Goal: Transaction & Acquisition: Purchase product/service

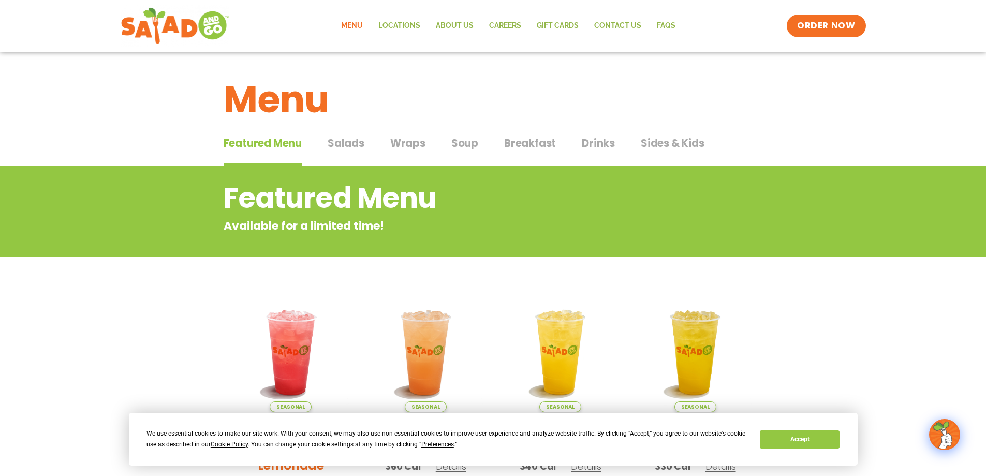
click at [410, 143] on span "Wraps" at bounding box center [407, 143] width 35 height 16
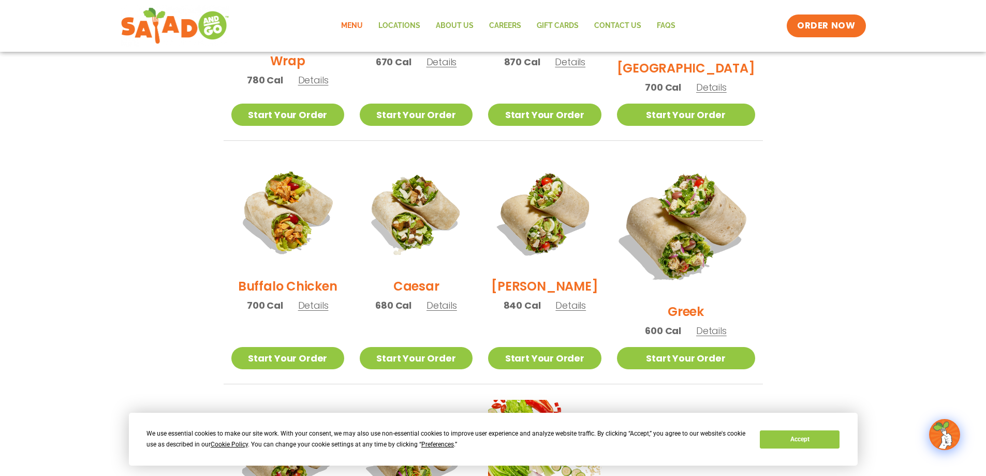
scroll to position [414, 0]
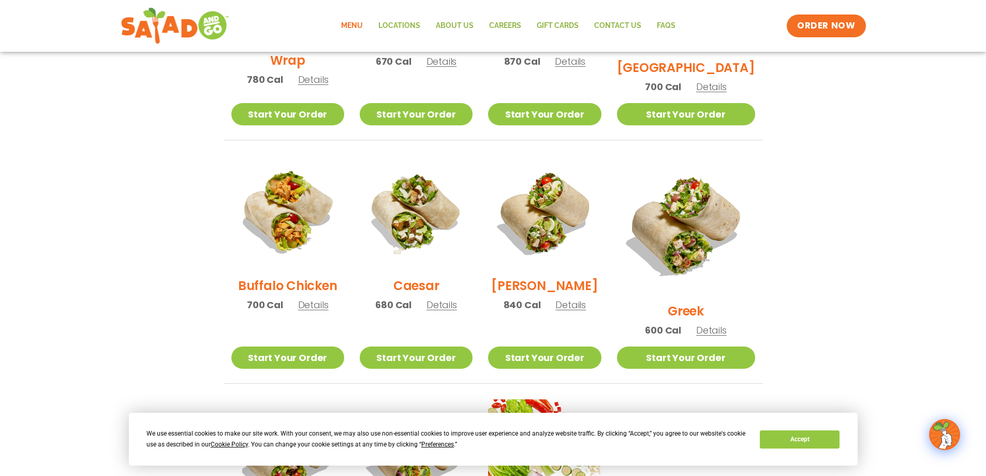
click at [721, 324] on span "Details" at bounding box center [711, 330] width 31 height 13
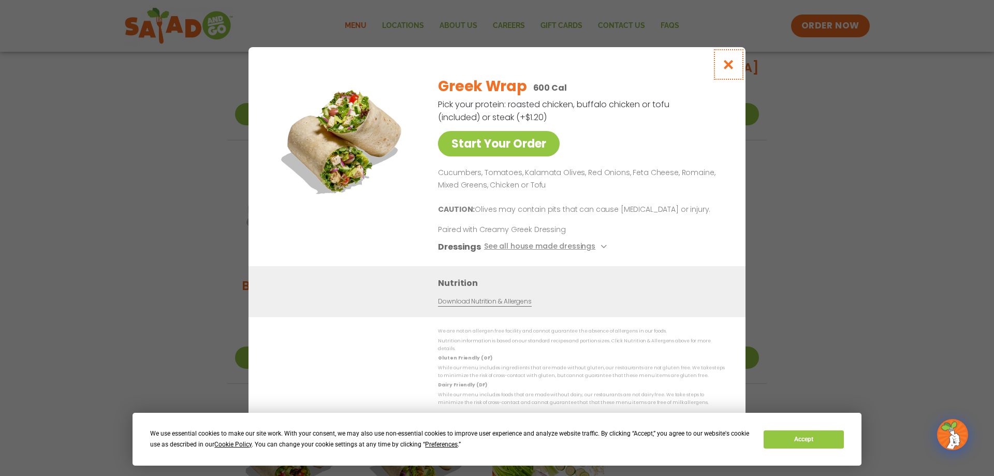
click at [728, 70] on icon "Close modal" at bounding box center [728, 64] width 13 height 11
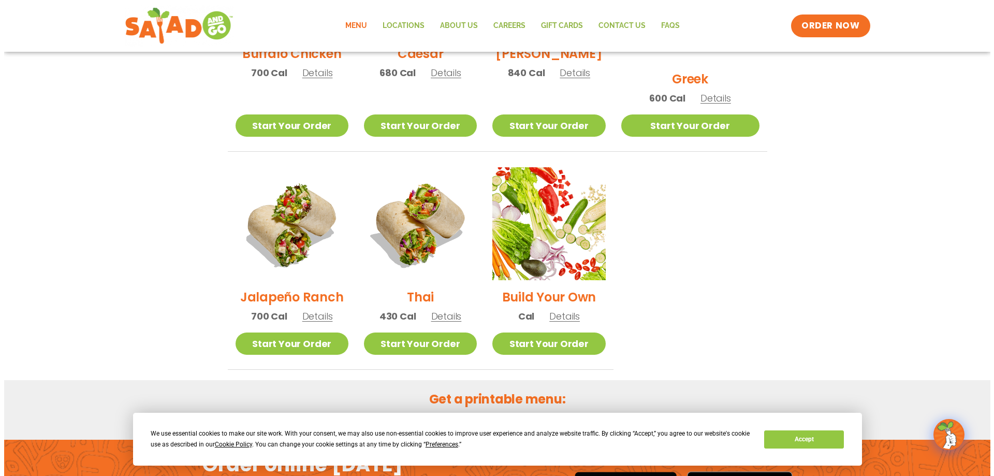
scroll to position [673, 0]
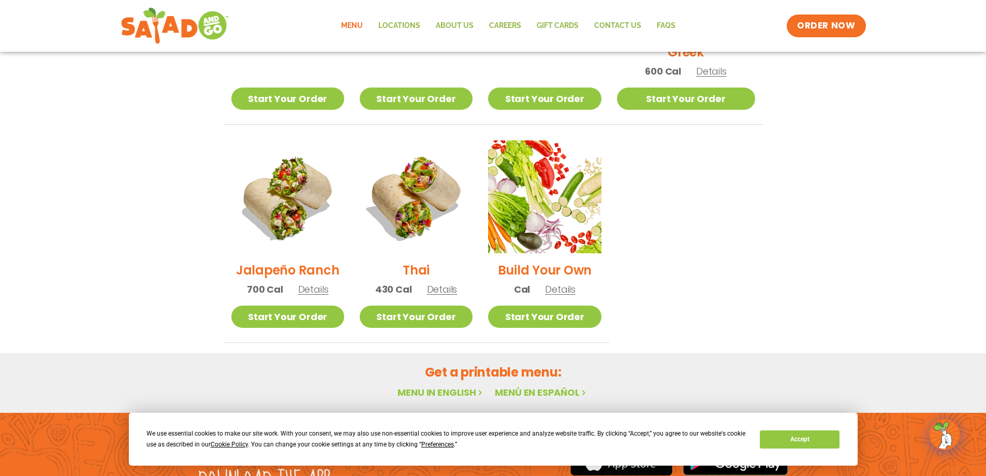
click at [316, 283] on span "Details" at bounding box center [313, 289] width 31 height 13
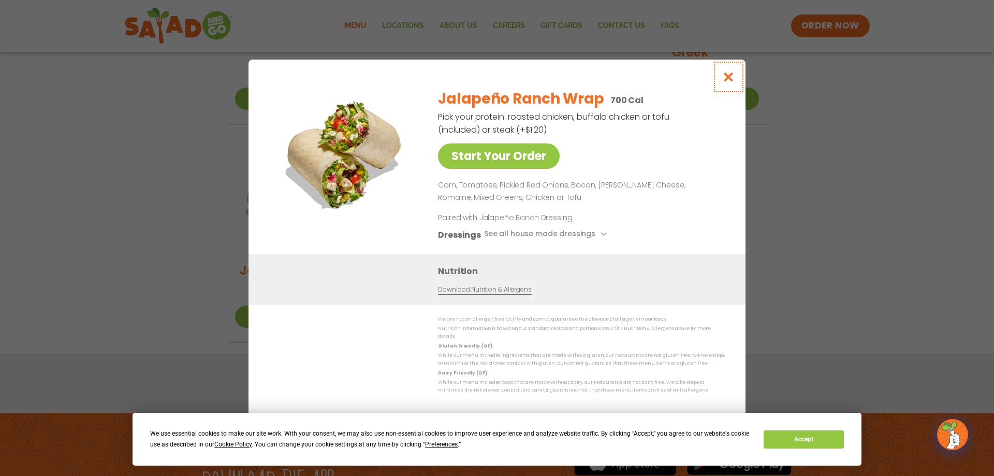
click at [726, 81] on icon "Close modal" at bounding box center [728, 76] width 13 height 11
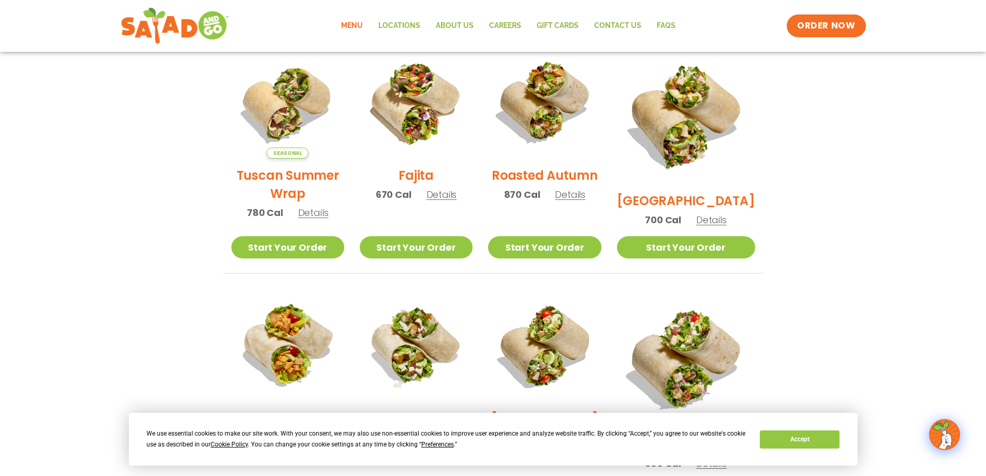
scroll to position [216, 0]
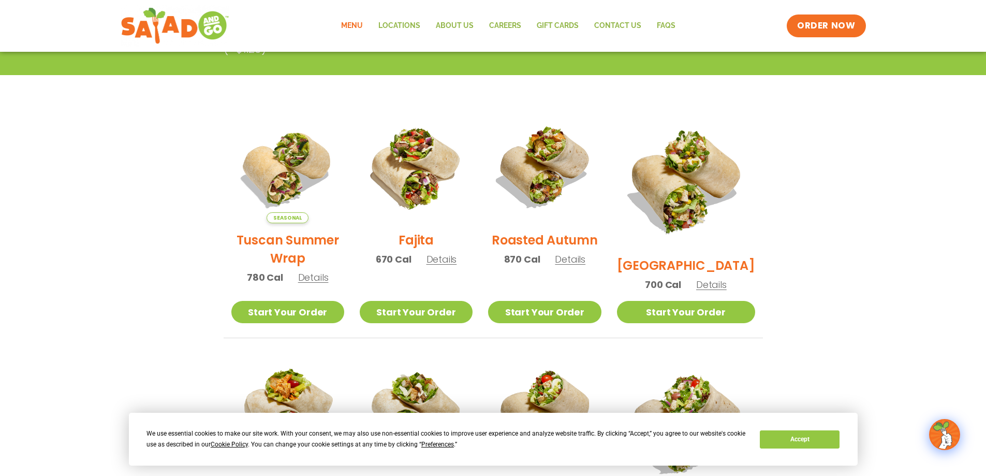
click at [456, 266] on span "Details" at bounding box center [442, 259] width 31 height 13
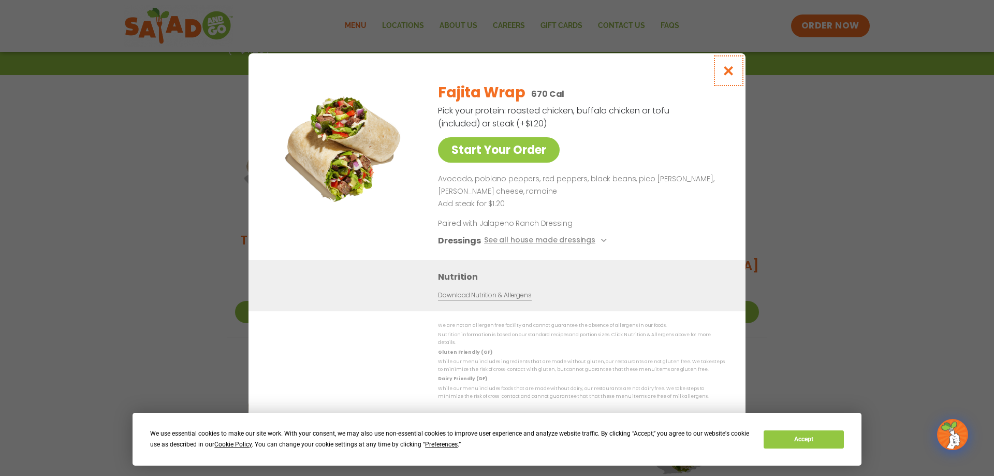
click at [728, 75] on icon "Close modal" at bounding box center [728, 70] width 13 height 11
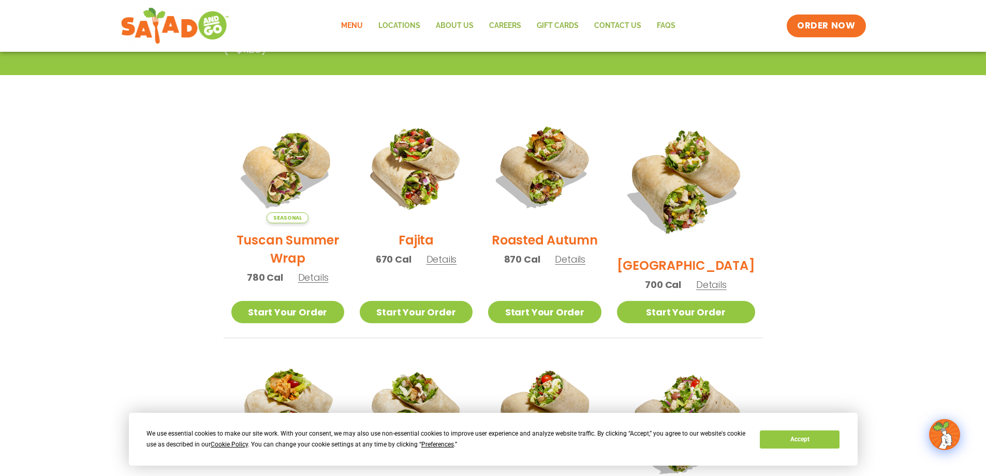
click at [446, 265] on span "Details" at bounding box center [442, 259] width 31 height 13
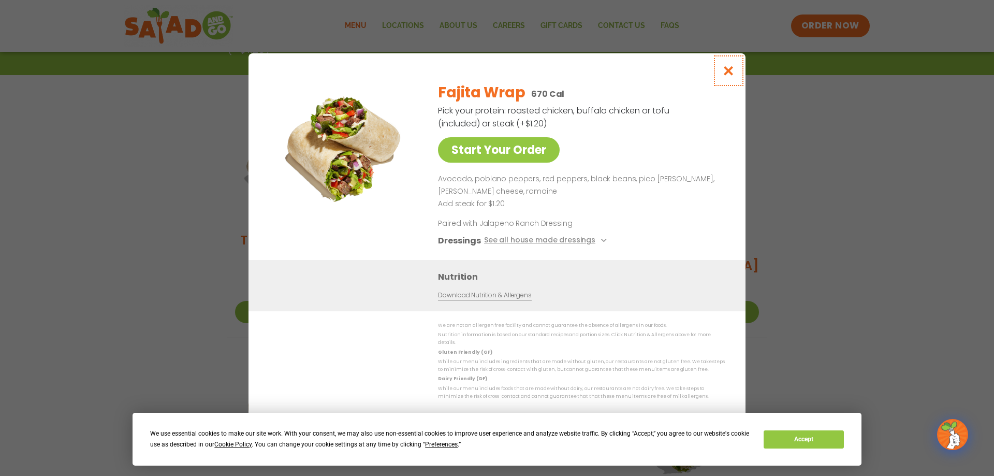
click at [724, 76] on icon "Close modal" at bounding box center [728, 70] width 13 height 11
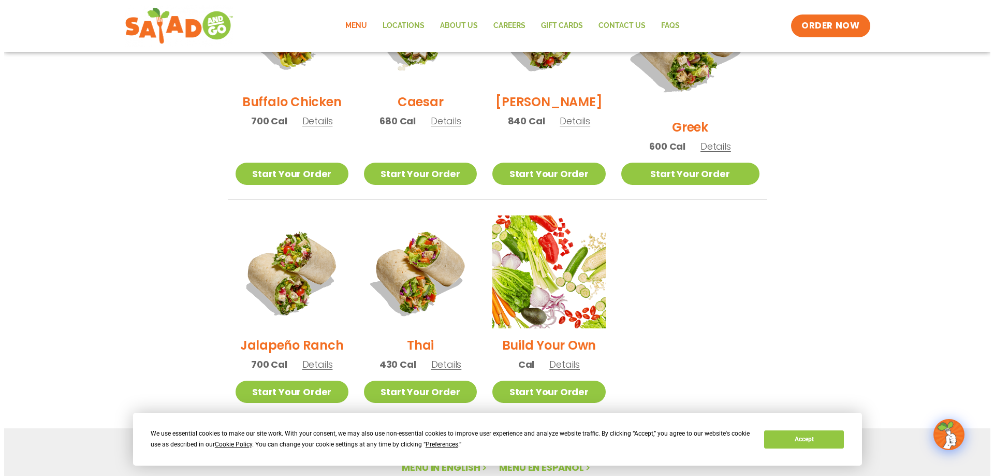
scroll to position [755, 0]
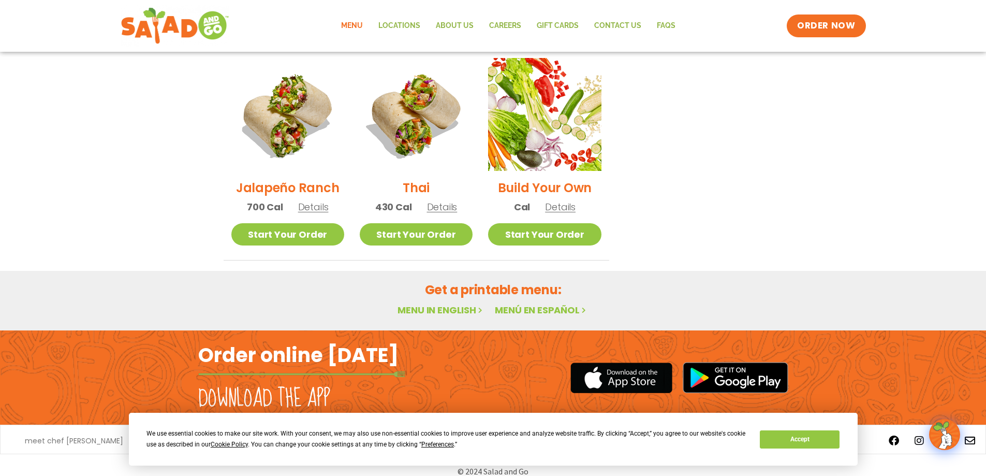
click at [324, 200] on span "Details" at bounding box center [313, 206] width 31 height 13
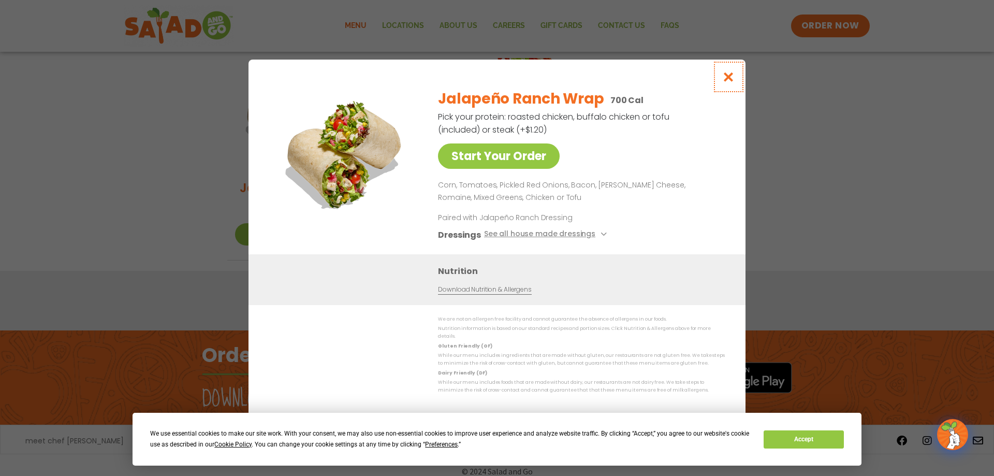
click at [729, 81] on icon "Close modal" at bounding box center [728, 76] width 13 height 11
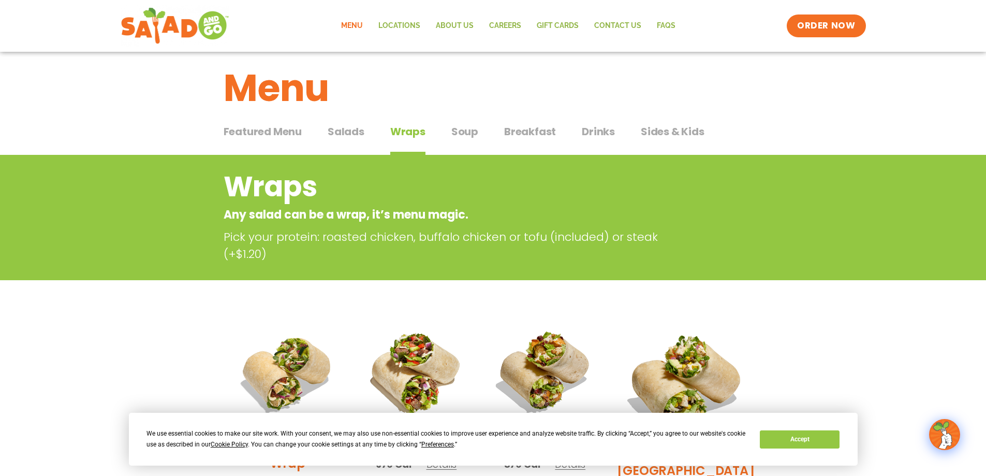
scroll to position [0, 0]
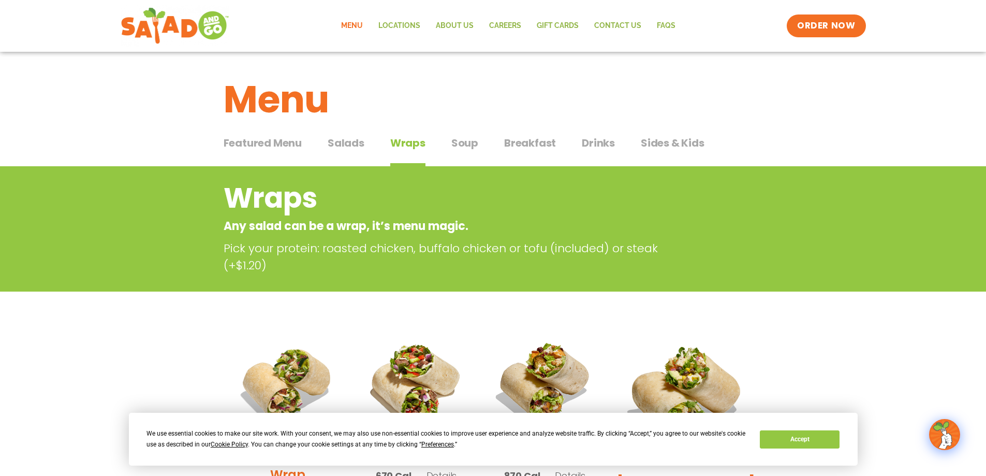
click at [470, 144] on span "Soup" at bounding box center [464, 143] width 27 height 16
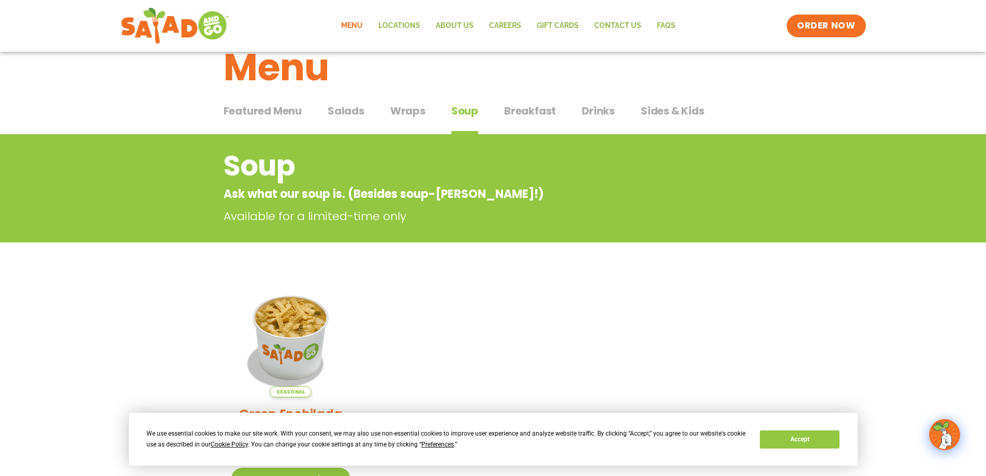
scroll to position [31, 0]
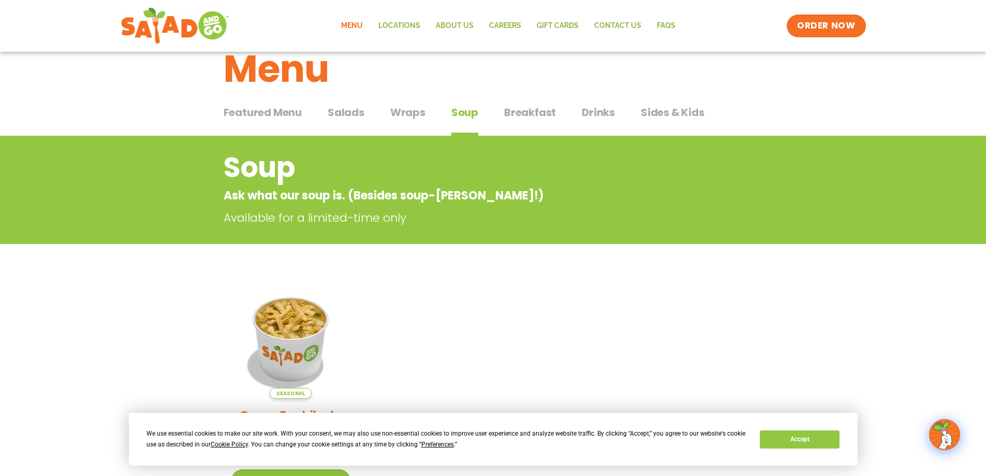
click at [533, 111] on span "Breakfast" at bounding box center [530, 113] width 52 height 16
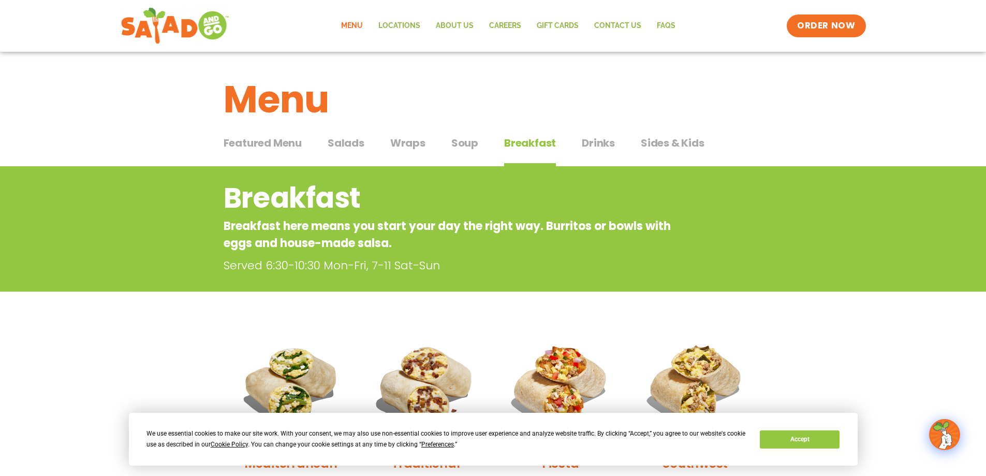
click at [349, 142] on span "Salads" at bounding box center [346, 143] width 37 height 16
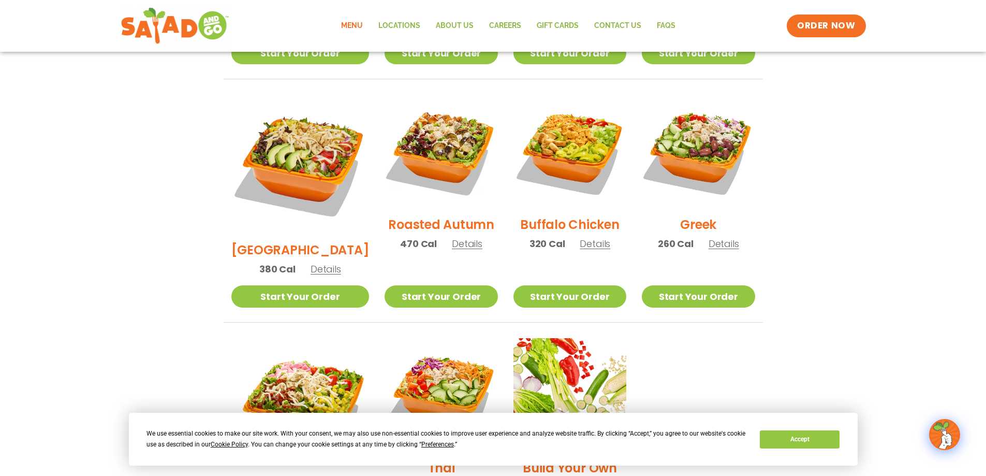
scroll to position [673, 0]
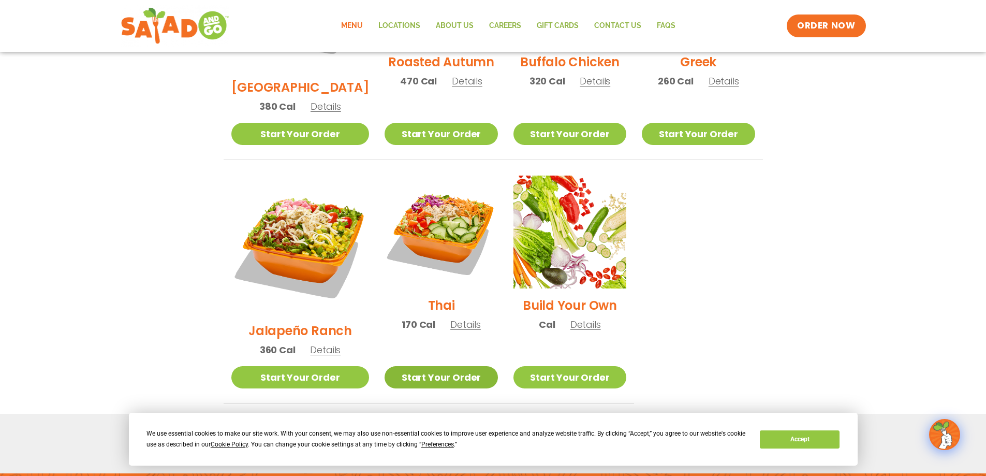
click at [428, 366] on link "Start Your Order" at bounding box center [441, 377] width 113 height 22
